Goal: Information Seeking & Learning: Understand process/instructions

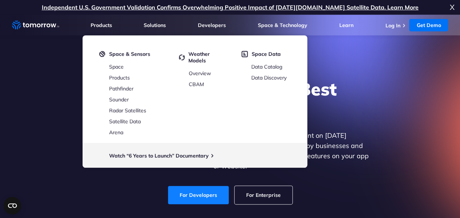
click at [189, 188] on link "For Developers" at bounding box center [198, 195] width 61 height 18
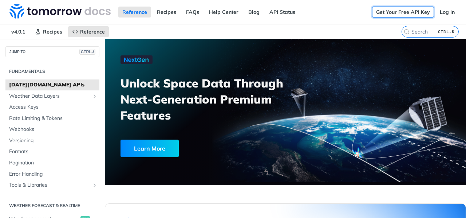
click at [403, 10] on link "Get Your Free API Key" at bounding box center [403, 12] width 62 height 11
click at [444, 16] on link "Log In" at bounding box center [446, 12] width 23 height 11
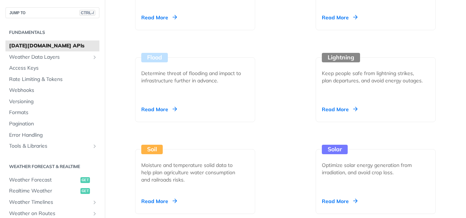
scroll to position [965, 0]
click at [39, 117] on link "Formats" at bounding box center [52, 112] width 94 height 11
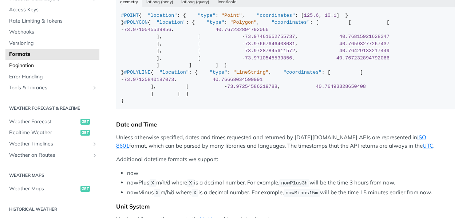
scroll to position [69, 0]
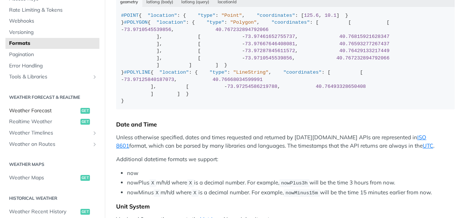
click at [40, 106] on link "Weather Forecast get" at bounding box center [52, 110] width 94 height 11
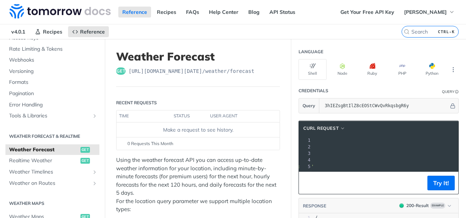
scroll to position [0, 131]
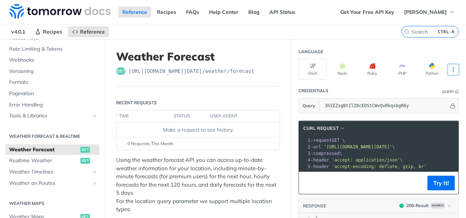
click at [447, 64] on button "More Languages" at bounding box center [452, 69] width 11 height 11
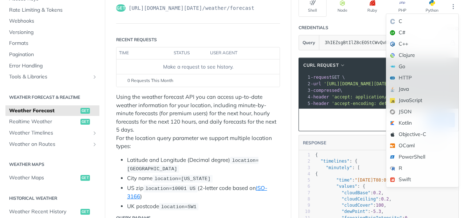
scroll to position [0, 0]
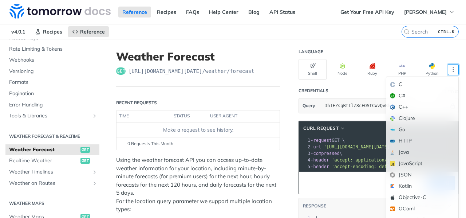
click at [402, 47] on header "Language" at bounding box center [378, 51] width 160 height 15
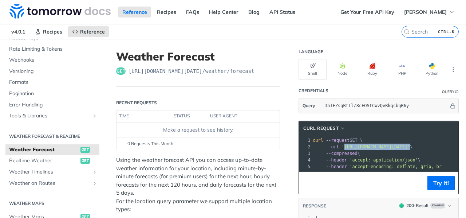
drag, startPoint x: 447, startPoint y: 145, endPoint x: 335, endPoint y: 146, distance: 112.0
click at [341, 146] on span "'[URL][DOMAIN_NAME][DATE]'" at bounding box center [375, 146] width 68 height 5
copy span "[URL][DOMAIN_NAME][DATE]'"
